Goal: Information Seeking & Learning: Learn about a topic

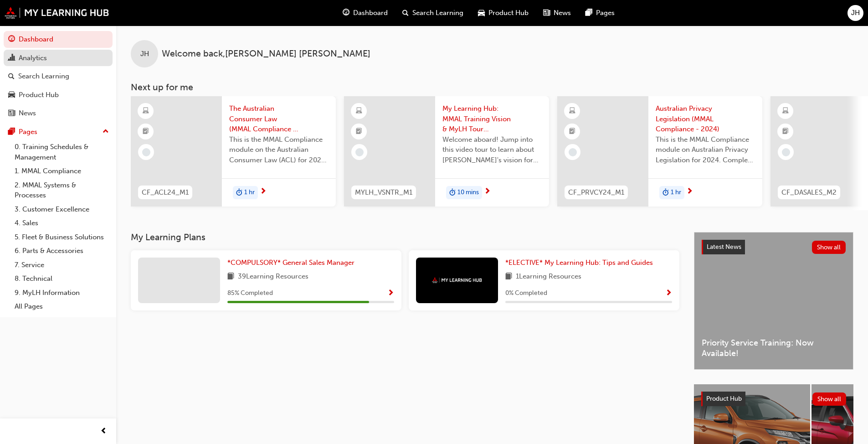
click at [33, 57] on div "Analytics" at bounding box center [33, 58] width 28 height 10
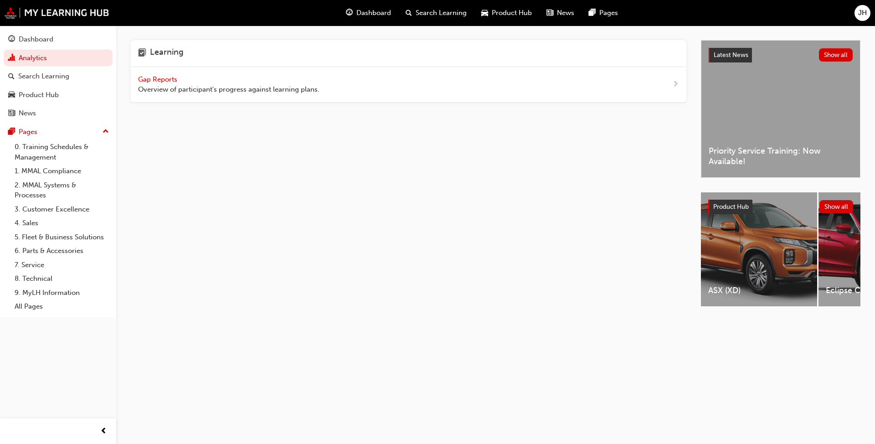
click at [167, 79] on span "Gap Reports" at bounding box center [158, 79] width 41 height 8
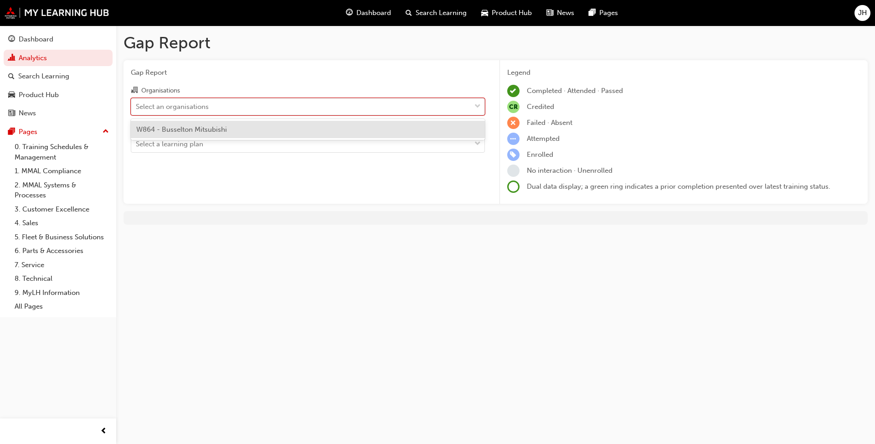
click at [455, 104] on div at bounding box center [478, 106] width 14 height 16
click at [137, 104] on input "Organisations option W864 - Busselton Mitsubishi focused, 1 of 1. 1 result avai…" at bounding box center [136, 106] width 1 height 8
click at [207, 130] on span "W864 - Busselton Mitsubishi" at bounding box center [181, 129] width 91 height 8
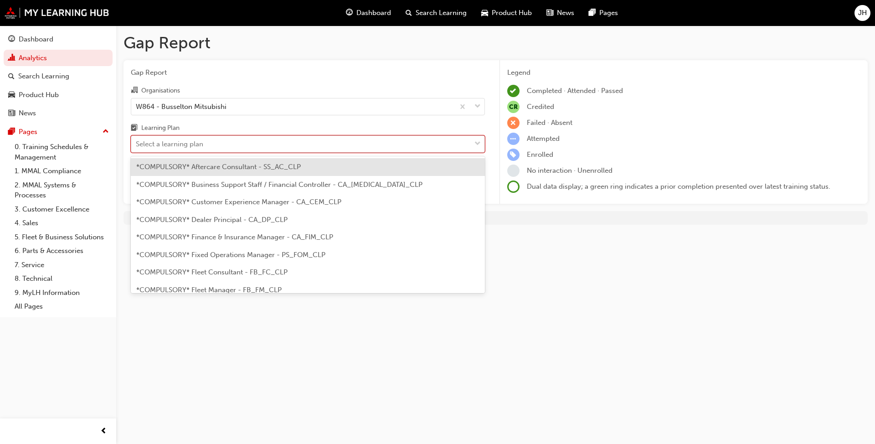
click at [455, 143] on span "down-icon" at bounding box center [477, 144] width 6 height 12
click at [137, 143] on input "Learning Plan option *COMPULSORY* Aftercare Consultant - SS_AC_CLP focused, 1 o…" at bounding box center [136, 144] width 1 height 8
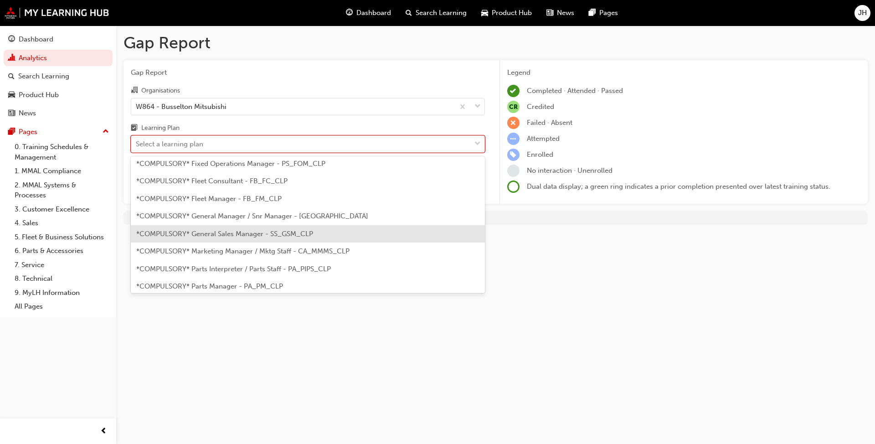
scroll to position [137, 0]
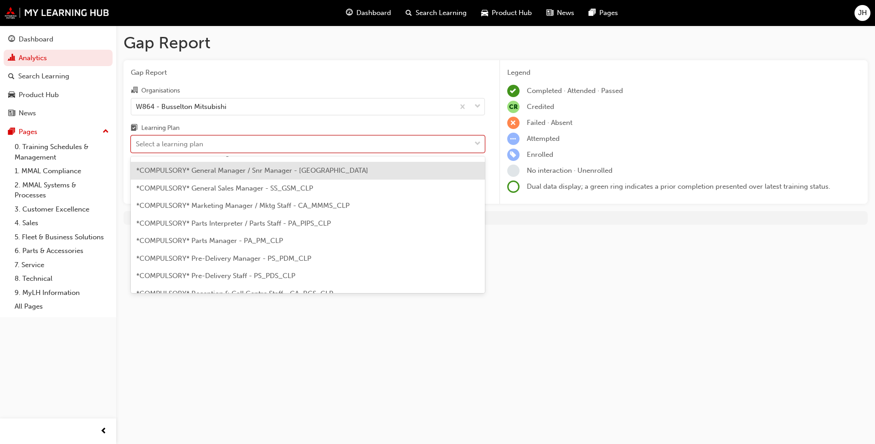
click at [341, 169] on div "*COMPULSORY* General Manager / Snr Manager - [GEOGRAPHIC_DATA]" at bounding box center [308, 171] width 354 height 18
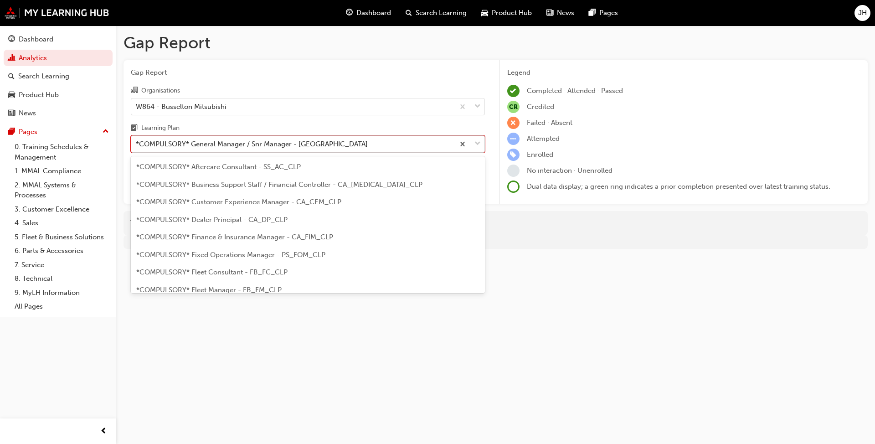
click at [455, 143] on span "down-icon" at bounding box center [477, 144] width 6 height 12
click at [137, 143] on input "Learning Plan option *COMPULSORY* General Manager / Snr Manager - [GEOGRAPHIC_D…" at bounding box center [136, 144] width 1 height 8
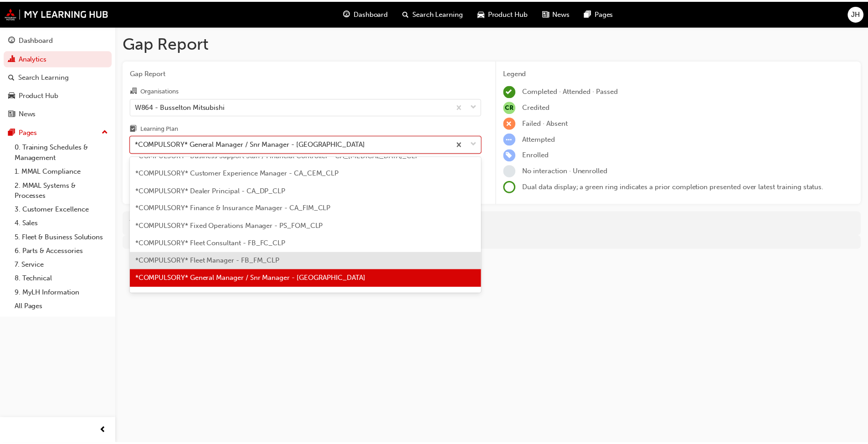
scroll to position [75, 0]
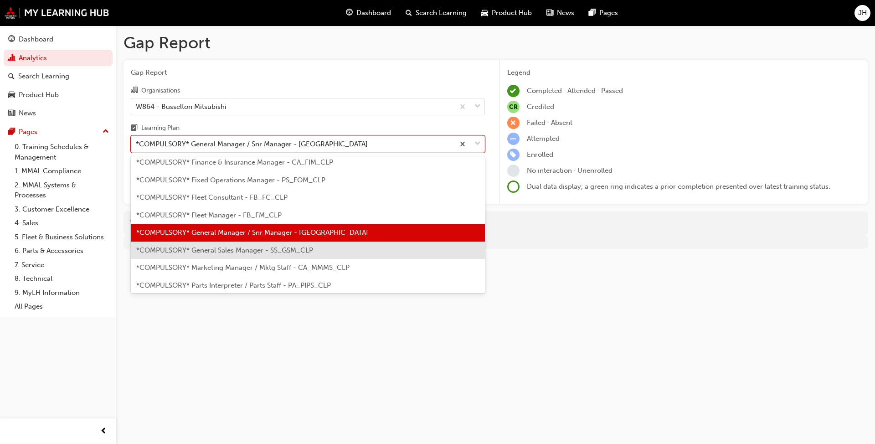
click at [285, 252] on span "*COMPULSORY* General Sales Manager - SS_GSM_CLP" at bounding box center [224, 250] width 177 height 8
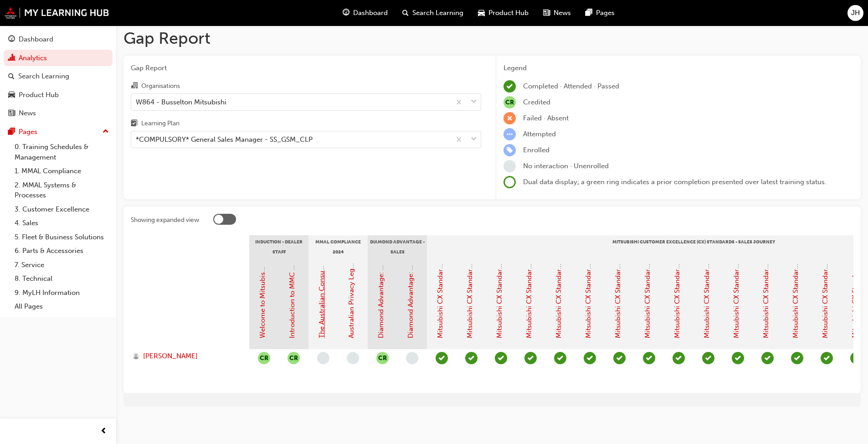
click at [322, 309] on link "The Australian Consumer Law (MMAL Compliance - 2024)" at bounding box center [321, 246] width 8 height 184
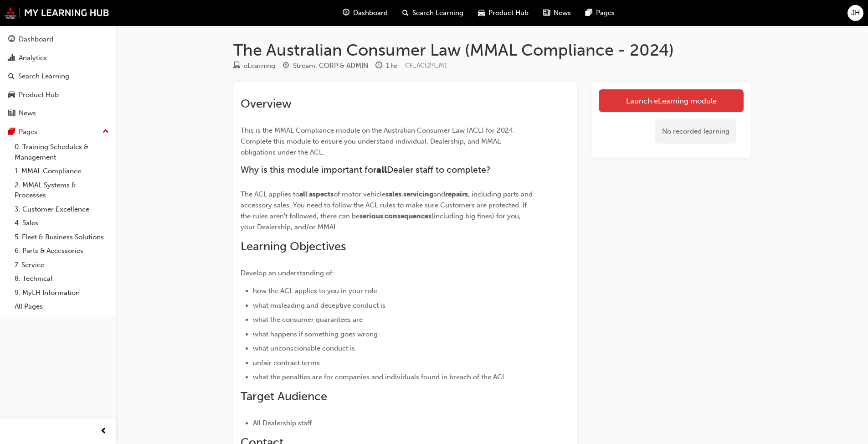
click at [455, 100] on link "Launch eLearning module" at bounding box center [671, 100] width 145 height 23
